Goal: Task Accomplishment & Management: Complete application form

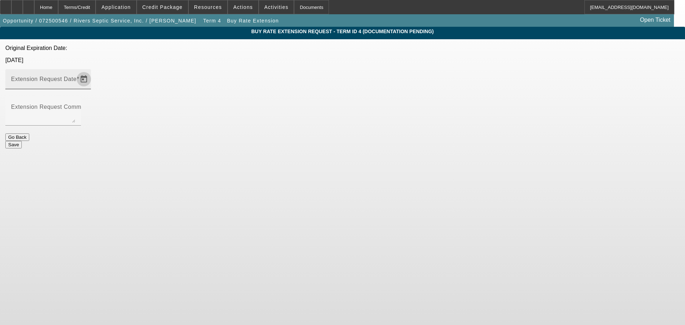
click at [92, 71] on span "Open calendar" at bounding box center [83, 79] width 17 height 17
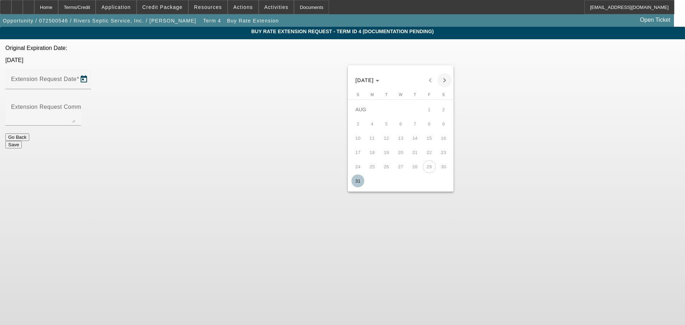
click at [444, 78] on span "Next month" at bounding box center [445, 80] width 14 height 14
click at [390, 182] on span "30" at bounding box center [386, 181] width 13 height 13
type input "9/30/2025"
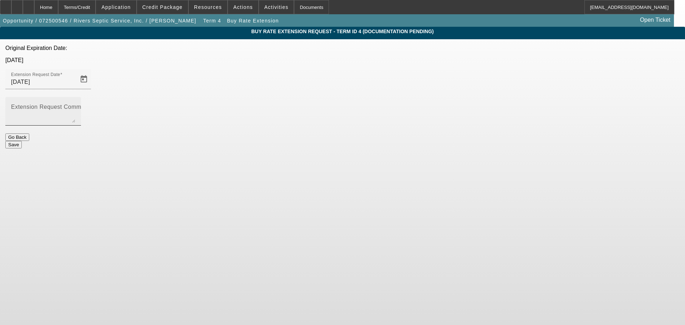
click at [90, 104] on mat-label "Extension Request Comment" at bounding box center [50, 107] width 79 height 6
click at [75, 106] on textarea "Extension Request Comment" at bounding box center [43, 114] width 64 height 17
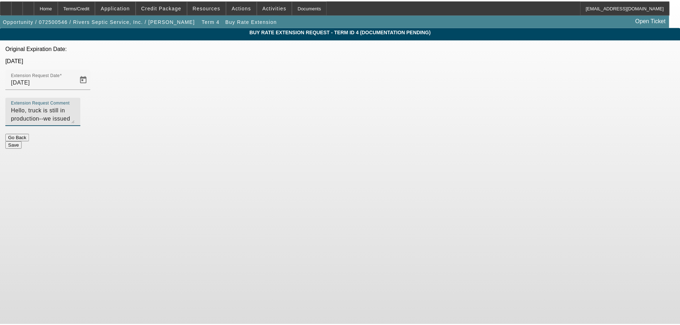
scroll to position [7, 0]
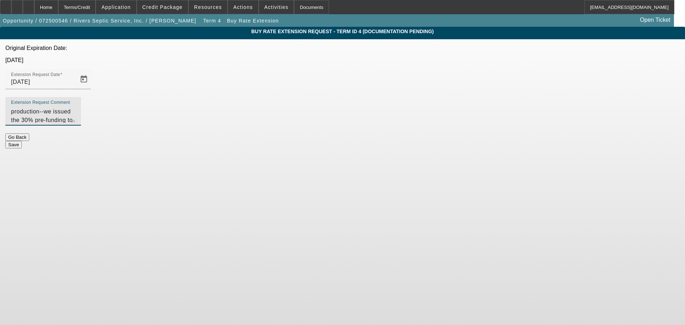
type textarea "Hello, truck is still in production--we issued the 30% pre-funding to the deale…"
click at [22, 141] on button "Save" at bounding box center [13, 144] width 16 height 7
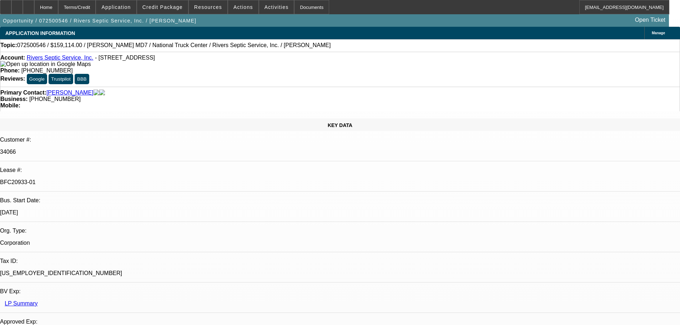
select select "0"
select select "6"
select select "0"
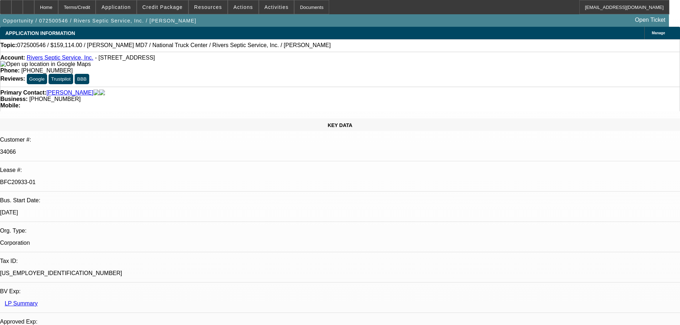
select select "2"
select select "0"
select select "6"
select select "0"
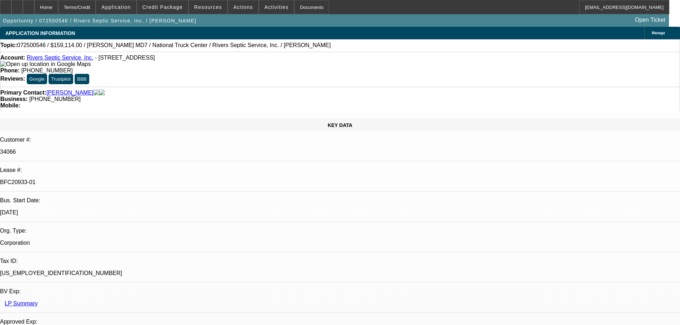
select select "2"
select select "0"
select select "6"
select select "0"
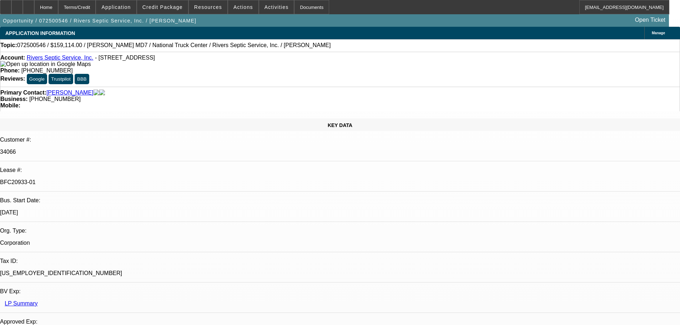
select select "2"
select select "0"
select select "6"
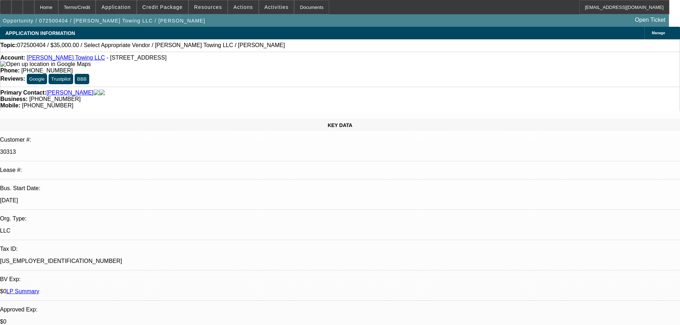
select select "0"
select select "2"
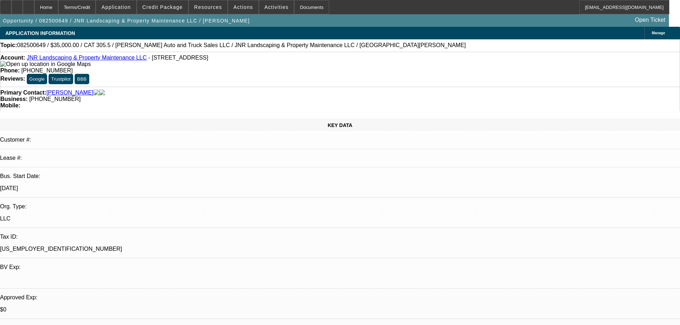
select select "0"
select select "6"
select select "0"
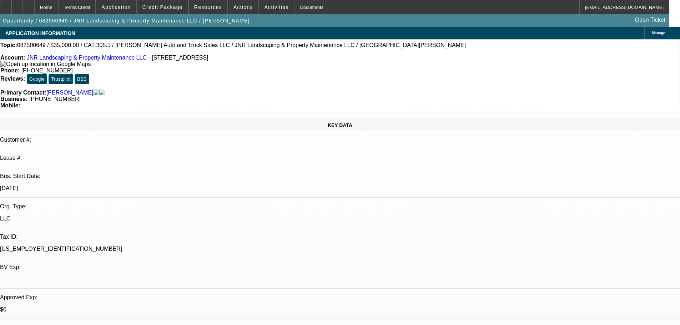
select select "0"
select select "6"
select select "0"
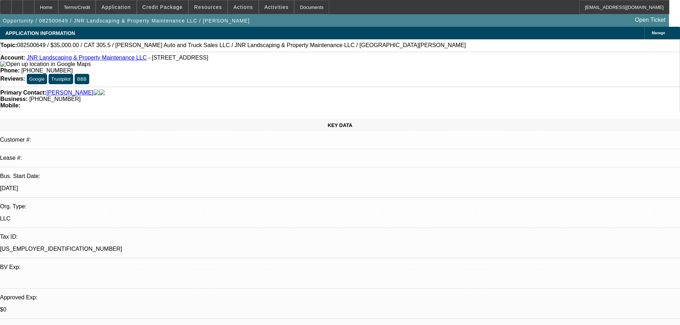
select select "0"
select select "6"
select select "0"
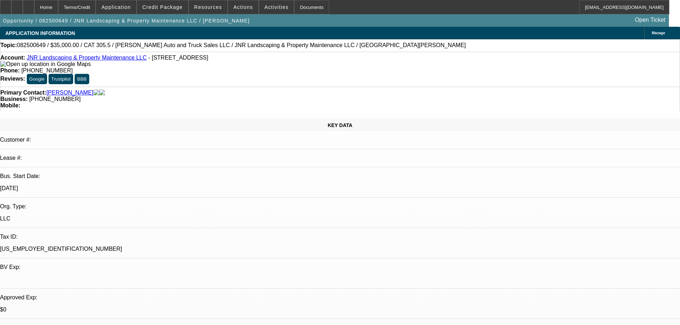
select select "6"
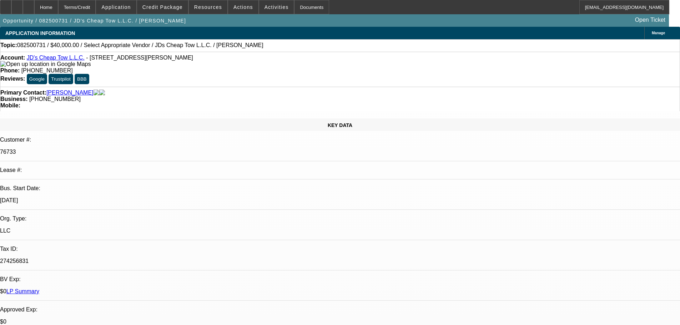
select select "0"
select select "2"
select select "0.1"
select select "4"
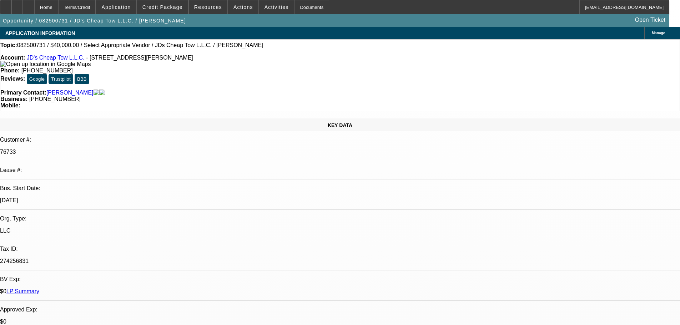
select select "0"
select select "2"
select select "0.1"
select select "4"
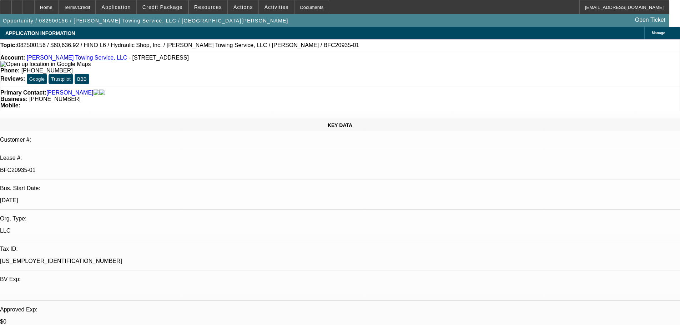
select select "0"
select select "6"
select select "0"
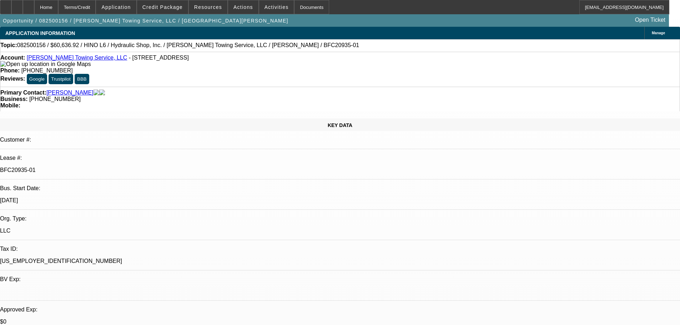
select select "0"
select select "6"
select select "0"
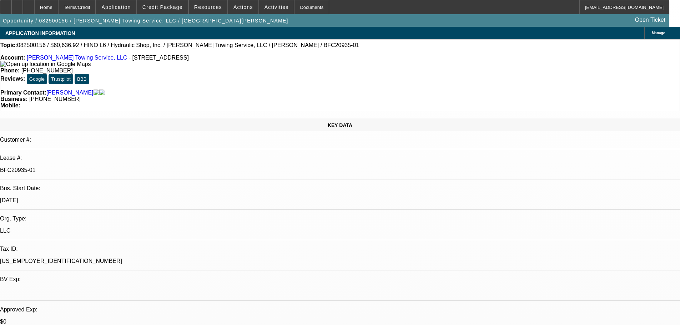
select select "0"
select select "6"
select select "0"
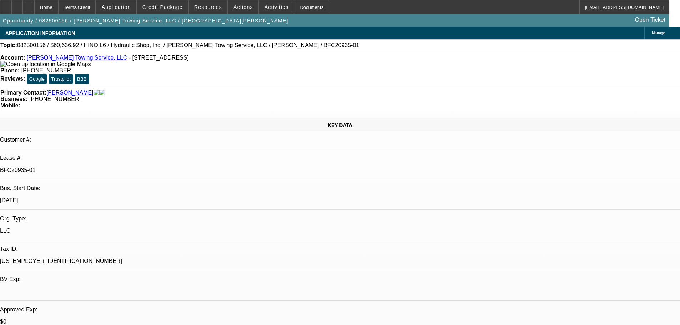
select select "6"
